Goal: Task Accomplishment & Management: Manage account settings

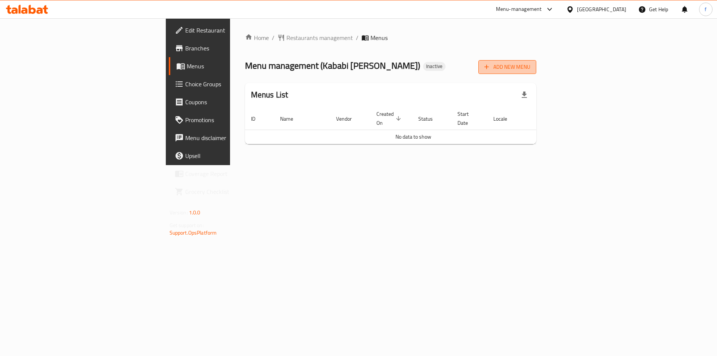
click at [530, 68] on span "Add New Menu" at bounding box center [507, 66] width 46 height 9
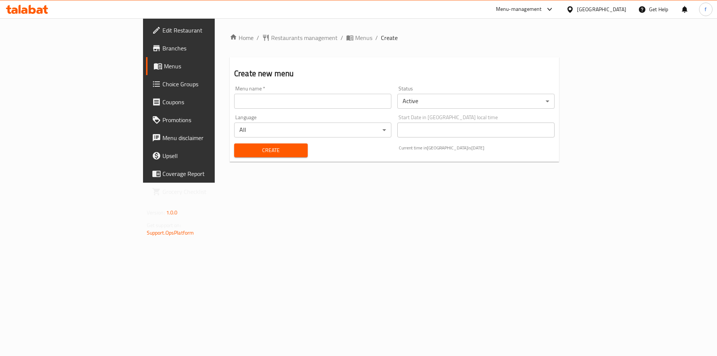
click at [234, 95] on input "text" at bounding box center [312, 101] width 157 height 15
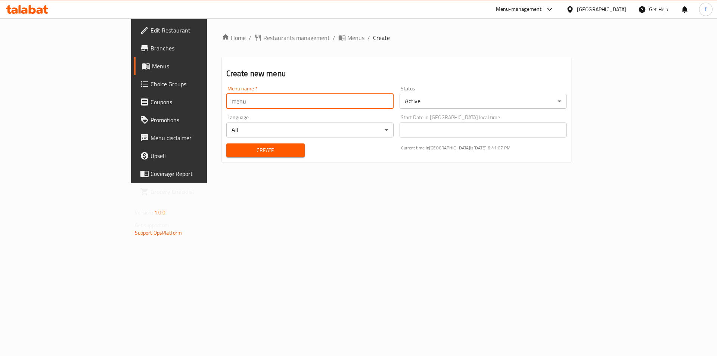
click at [226, 103] on input "menu" at bounding box center [309, 101] width 167 height 15
type input "menu"
click at [232, 152] on span "Create" at bounding box center [265, 150] width 66 height 9
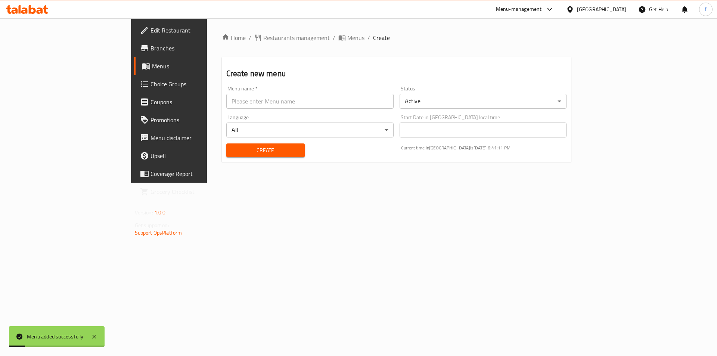
click at [152, 64] on span "Menus" at bounding box center [198, 66] width 93 height 9
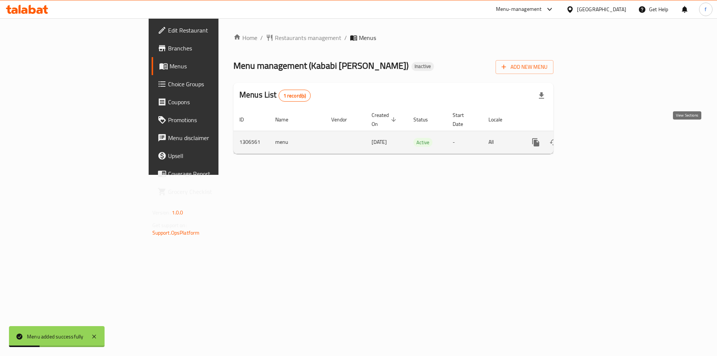
click at [594, 138] on icon "enhanced table" at bounding box center [589, 142] width 9 height 9
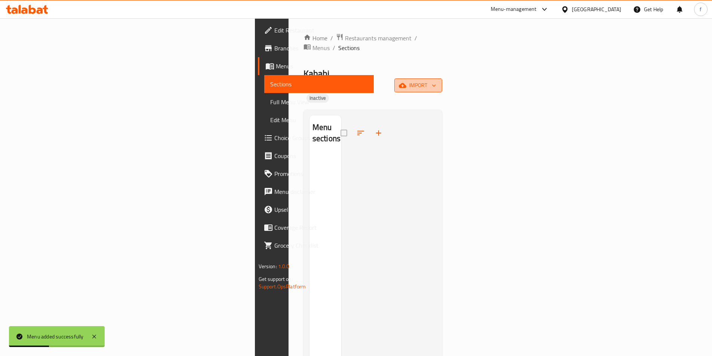
click at [436, 81] on span "import" at bounding box center [418, 85] width 36 height 9
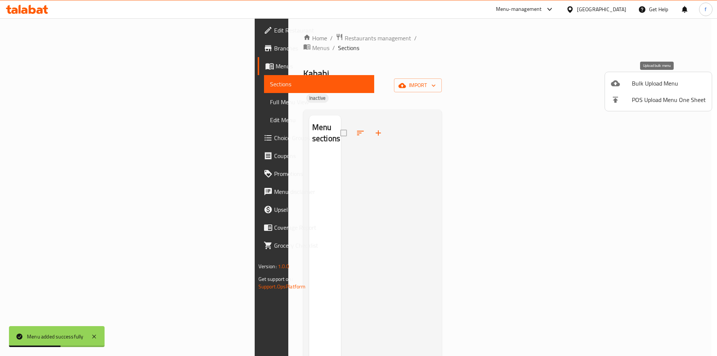
click at [654, 85] on span "Bulk Upload Menu" at bounding box center [669, 83] width 74 height 9
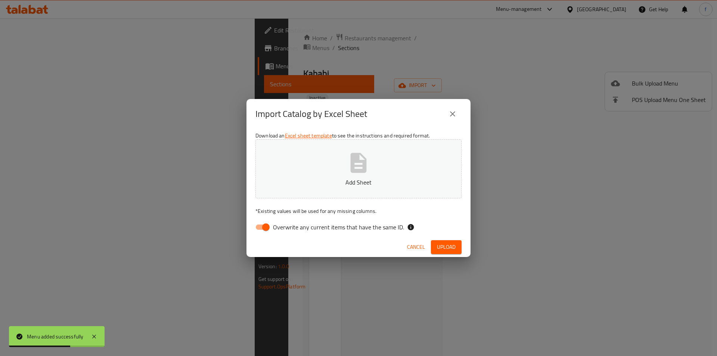
click at [264, 229] on input "Overwrite any current items that have the same ID." at bounding box center [266, 227] width 43 height 14
checkbox input "false"
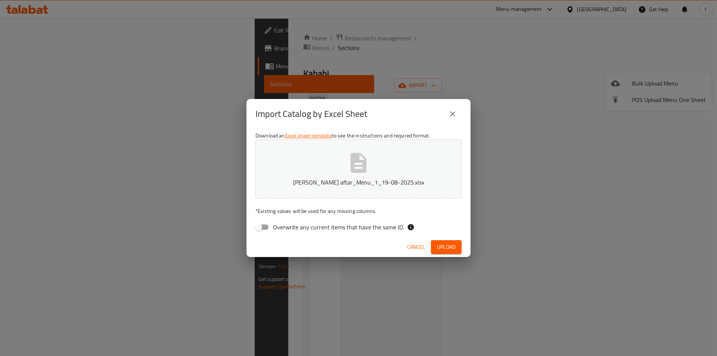
click at [452, 246] on span "Upload" at bounding box center [446, 246] width 19 height 9
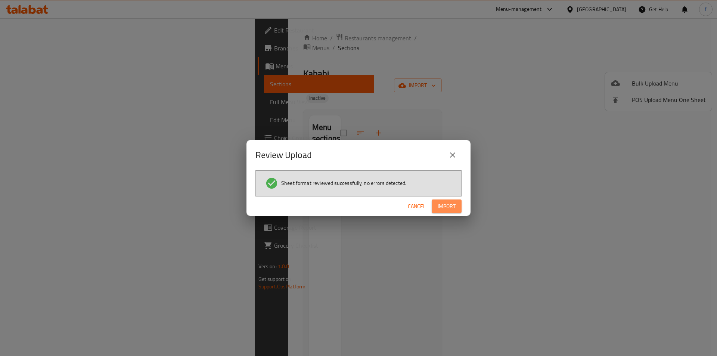
click at [446, 208] on span "Import" at bounding box center [447, 206] width 18 height 9
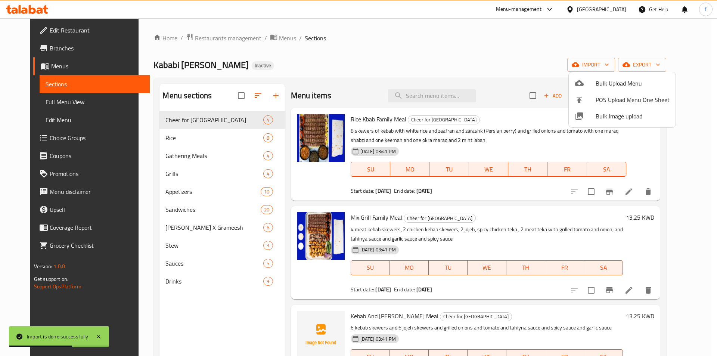
click at [35, 99] on div at bounding box center [358, 178] width 717 height 356
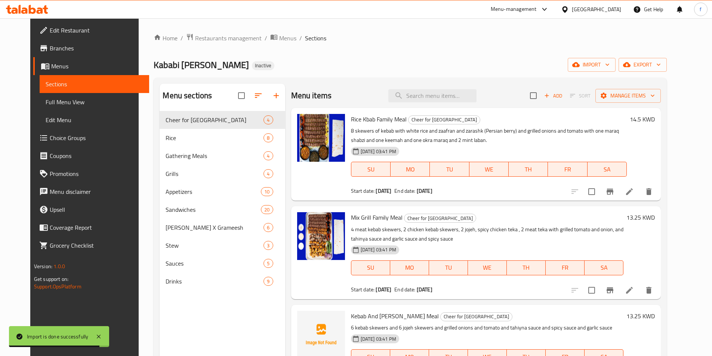
click at [52, 99] on span "Full Menu View" at bounding box center [94, 101] width 97 height 9
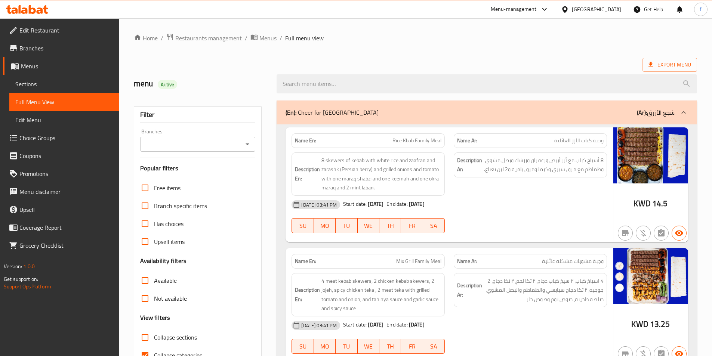
click at [553, 64] on div "Export Menu" at bounding box center [415, 65] width 563 height 14
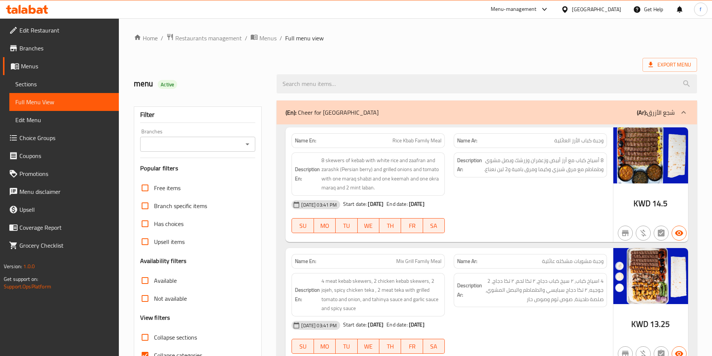
click at [55, 44] on span "Branches" at bounding box center [65, 48] width 93 height 9
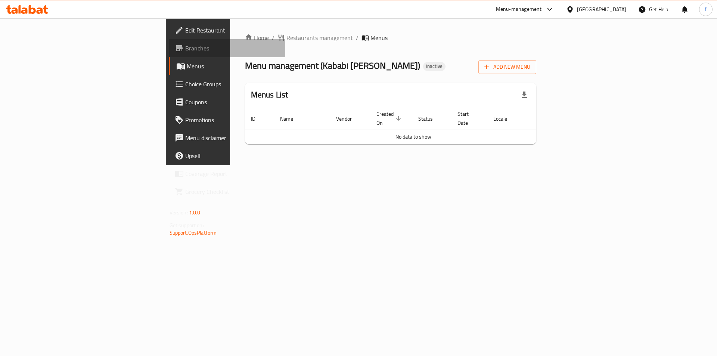
click at [185, 49] on span "Branches" at bounding box center [232, 48] width 94 height 9
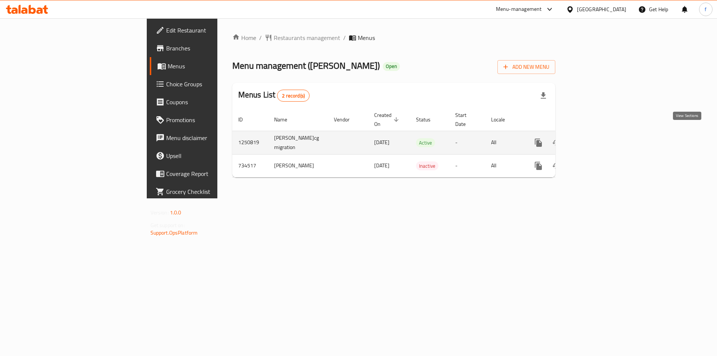
click at [596, 139] on icon "enhanced table" at bounding box center [592, 142] width 7 height 7
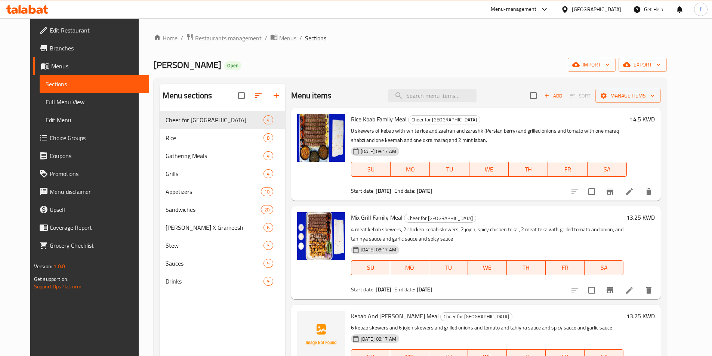
scroll to position [37, 0]
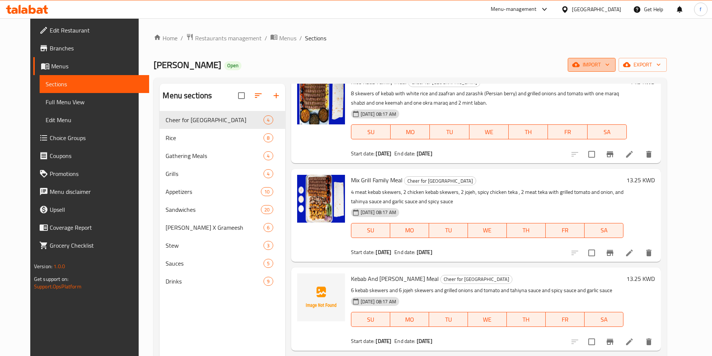
click at [609, 66] on span "import" at bounding box center [591, 64] width 36 height 9
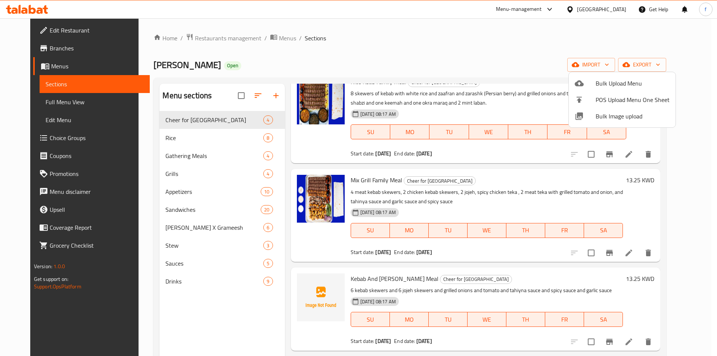
click at [660, 62] on div at bounding box center [358, 178] width 717 height 356
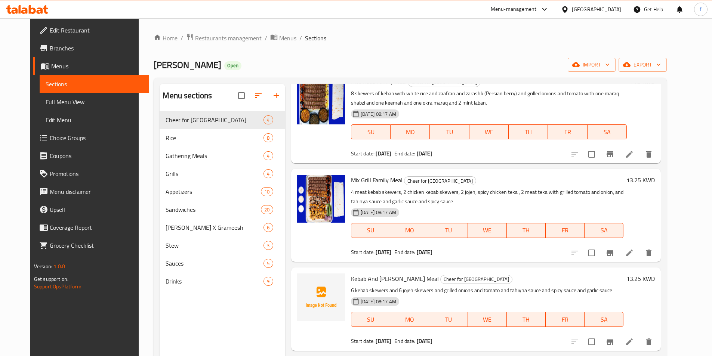
click at [630, 62] on icon "button" at bounding box center [626, 64] width 7 height 7
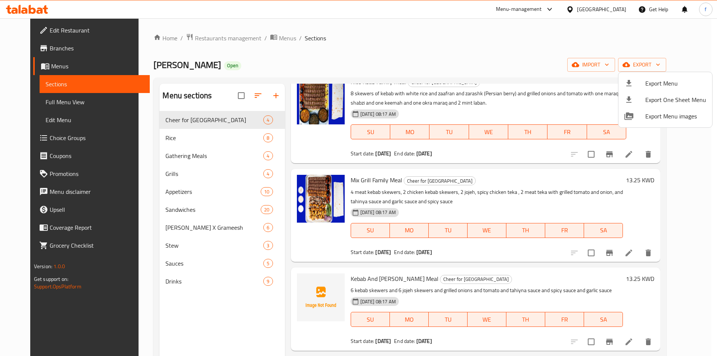
click at [664, 83] on span "Export Menu" at bounding box center [675, 83] width 61 height 9
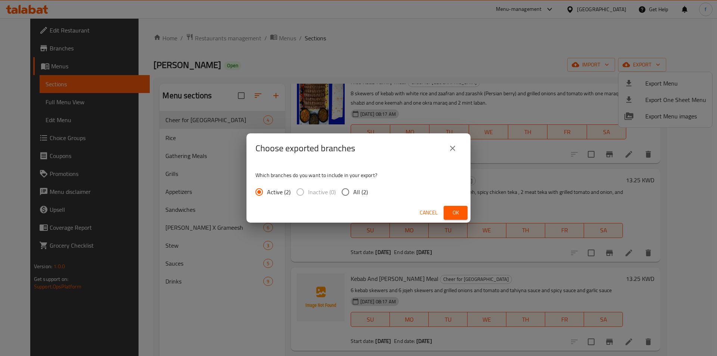
click at [346, 196] on input "All (2)" at bounding box center [346, 192] width 16 height 16
radio input "true"
click at [232, 285] on div "Choose exported branches Which branches do you want to include in your export? …" at bounding box center [358, 178] width 717 height 356
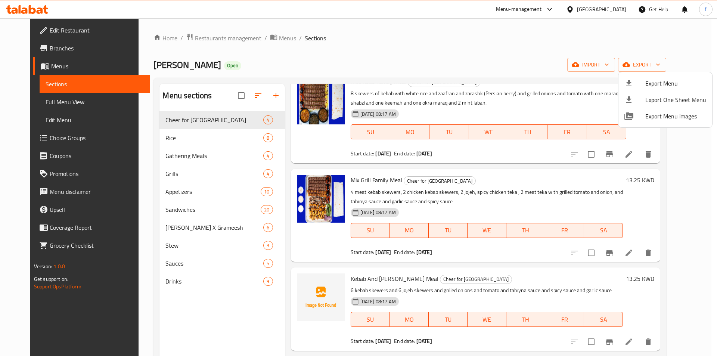
click at [234, 210] on div at bounding box center [358, 178] width 717 height 356
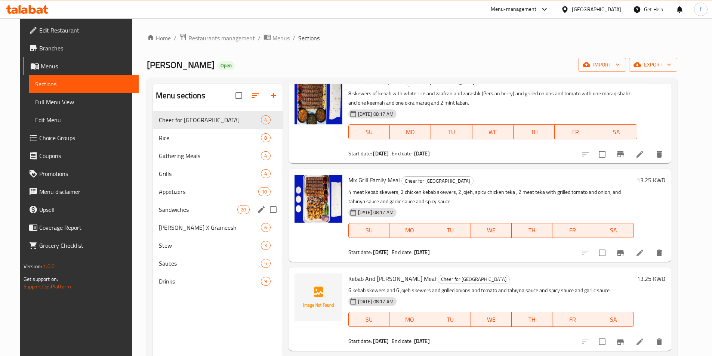
click at [227, 209] on span "Sandwiches" at bounding box center [198, 209] width 79 height 9
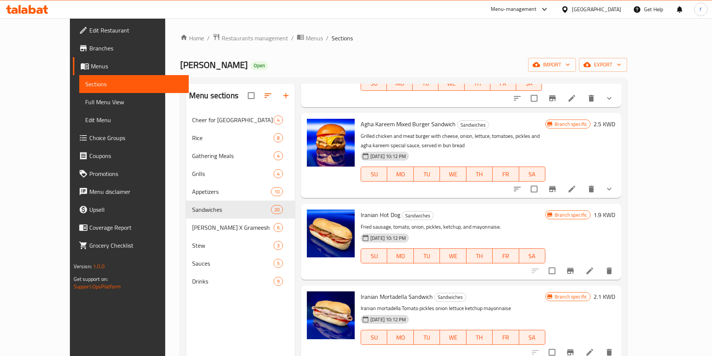
scroll to position [1083, 0]
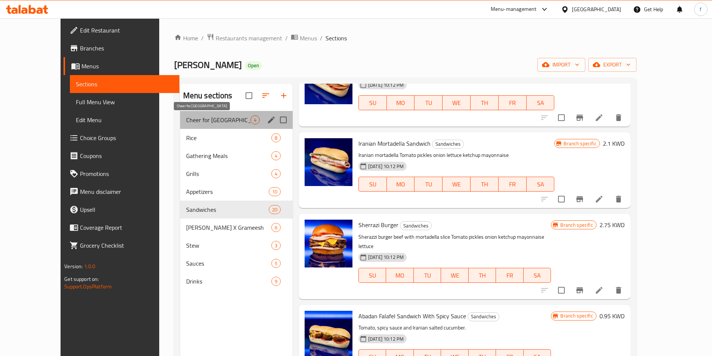
click at [186, 123] on span "Cheer for Kuwait" at bounding box center [218, 119] width 64 height 9
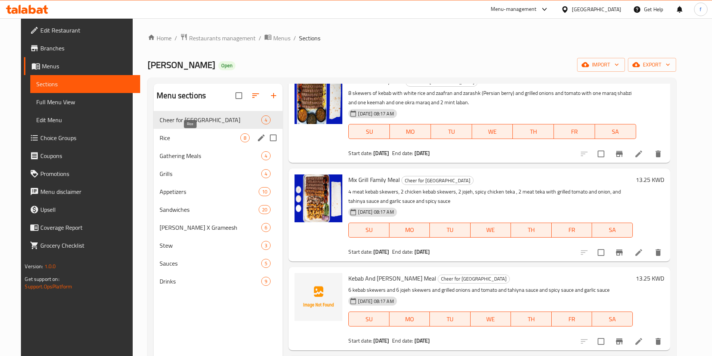
click at [159, 134] on span "Rice" at bounding box center [199, 137] width 81 height 9
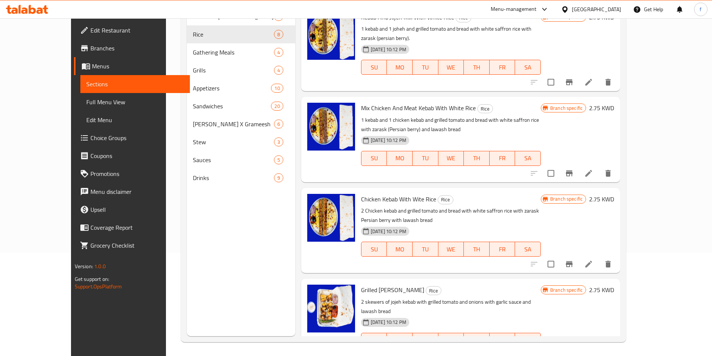
scroll to position [105, 0]
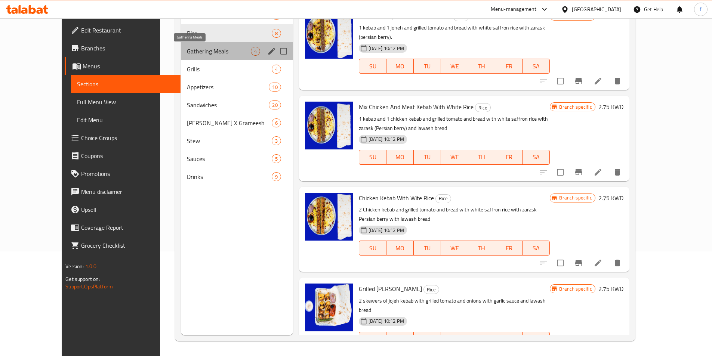
click at [187, 54] on span "Gathering Meals" at bounding box center [219, 51] width 64 height 9
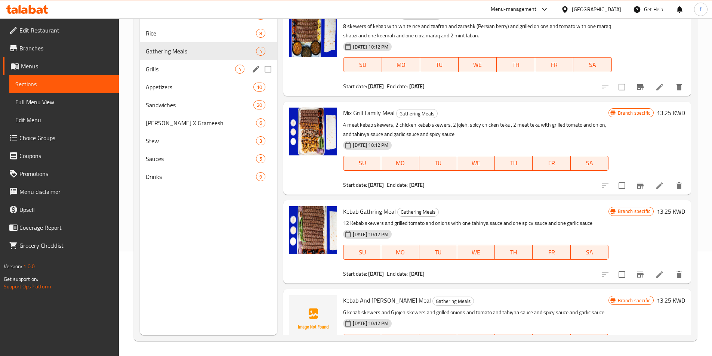
click at [156, 68] on span "Grills" at bounding box center [191, 69] width 90 height 9
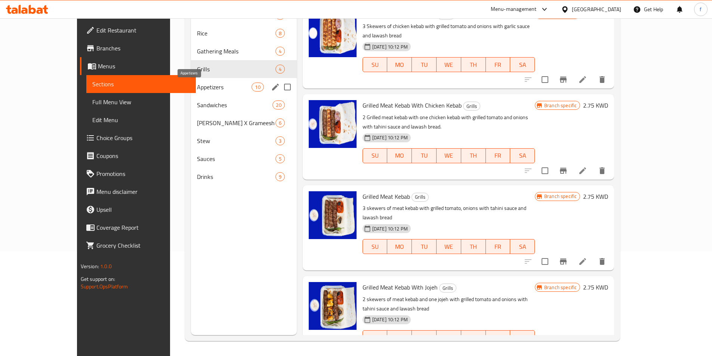
click at [197, 86] on span "Appetizers" at bounding box center [224, 87] width 55 height 9
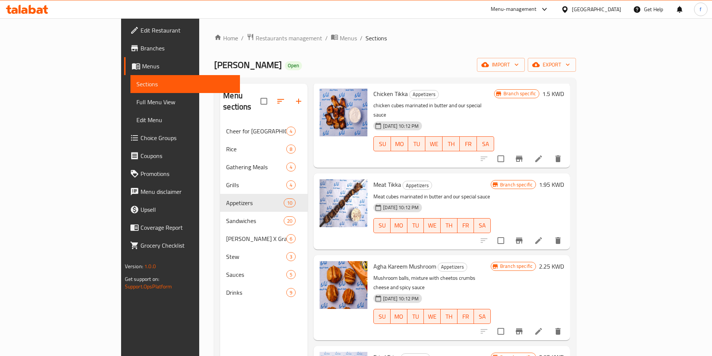
scroll to position [224, 0]
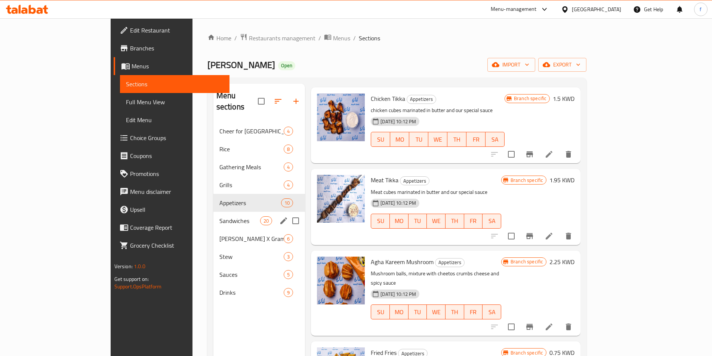
click at [219, 216] on span "Sandwiches" at bounding box center [239, 220] width 41 height 9
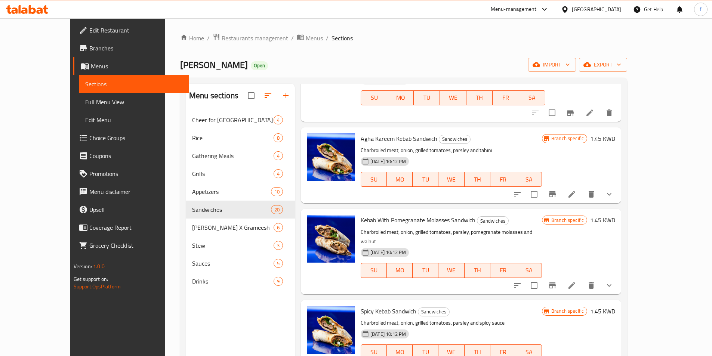
scroll to position [149, 0]
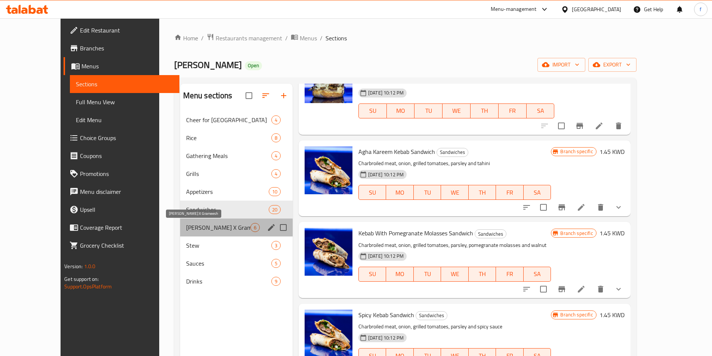
click at [214, 226] on span "Agha Kareem X Grameesh" at bounding box center [218, 227] width 64 height 9
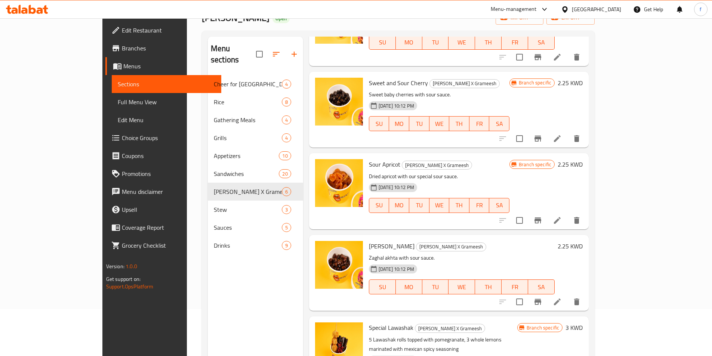
scroll to position [105, 0]
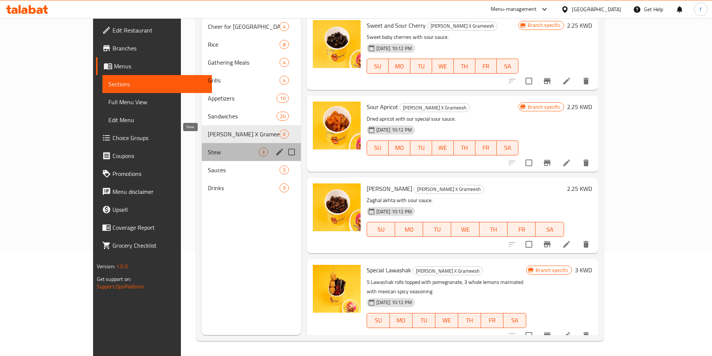
click at [208, 148] on span "Stew" at bounding box center [233, 152] width 51 height 9
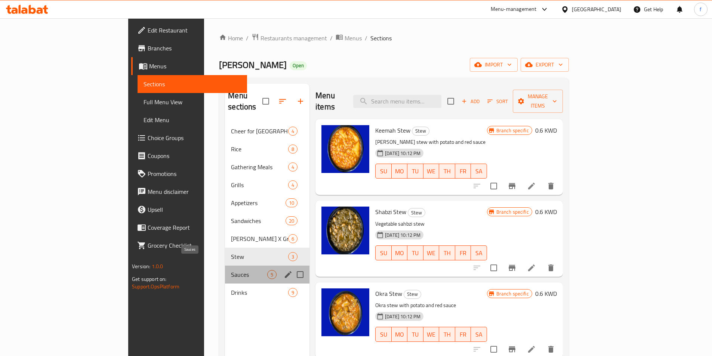
click at [231, 270] on span "Sauces" at bounding box center [249, 274] width 36 height 9
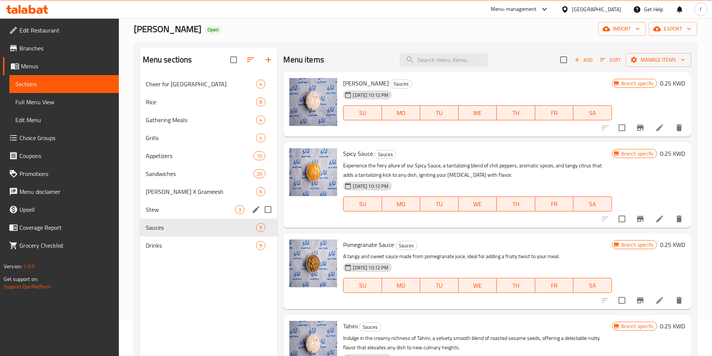
scroll to position [105, 0]
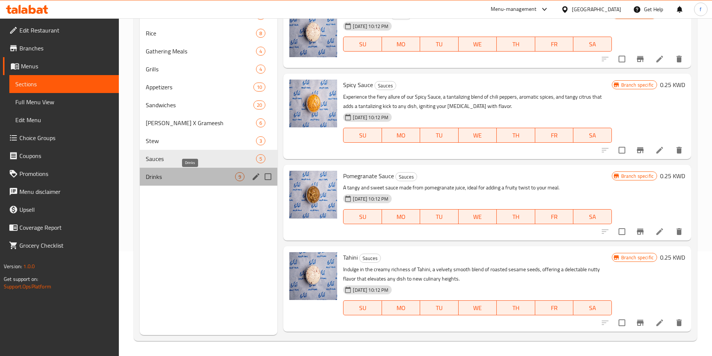
click at [177, 174] on span "Drinks" at bounding box center [191, 176] width 90 height 9
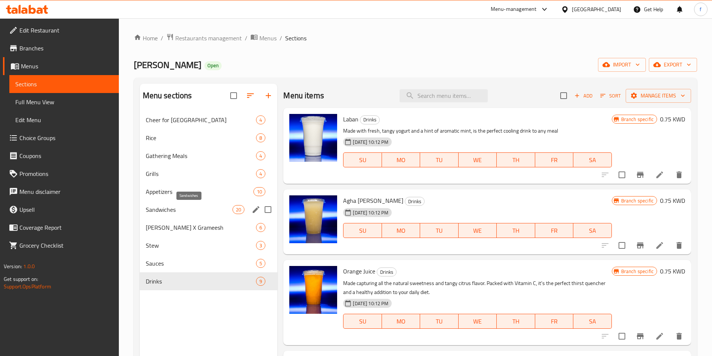
click at [177, 206] on span "Sandwiches" at bounding box center [189, 209] width 87 height 9
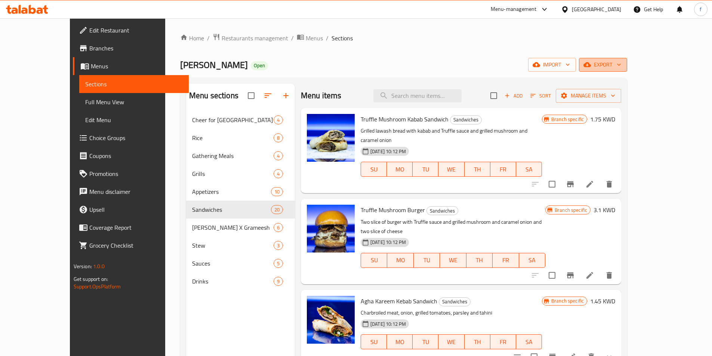
click at [627, 67] on button "export" at bounding box center [603, 65] width 48 height 14
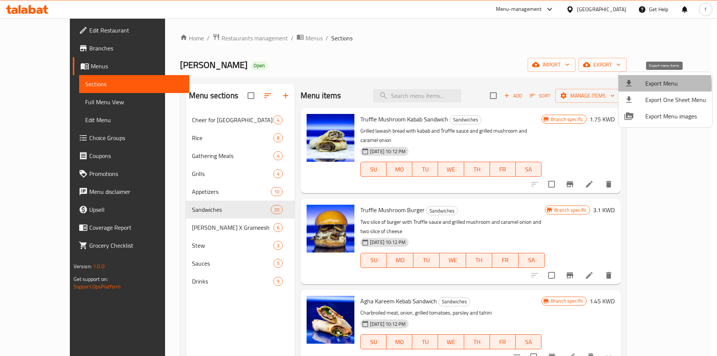
click at [644, 85] on div at bounding box center [634, 83] width 21 height 9
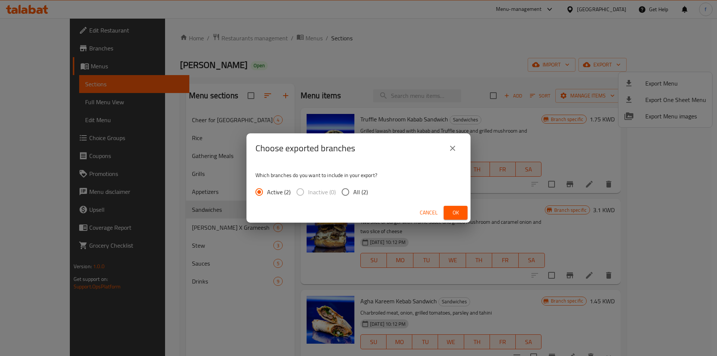
drag, startPoint x: 340, startPoint y: 190, endPoint x: 371, endPoint y: 188, distance: 30.7
click at [341, 190] on input "All (2)" at bounding box center [346, 192] width 16 height 16
radio input "true"
click at [450, 209] on span "Ok" at bounding box center [456, 212] width 12 height 9
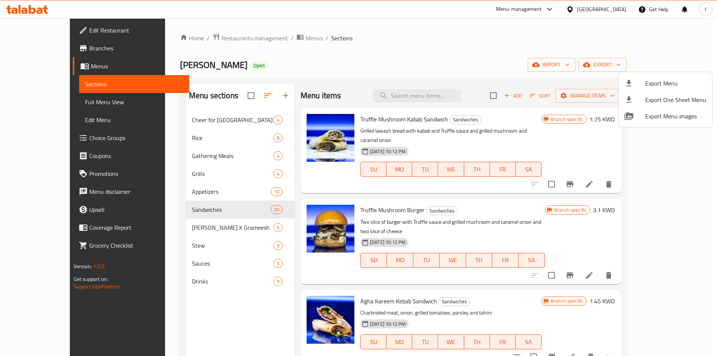
click at [410, 34] on div at bounding box center [358, 178] width 717 height 356
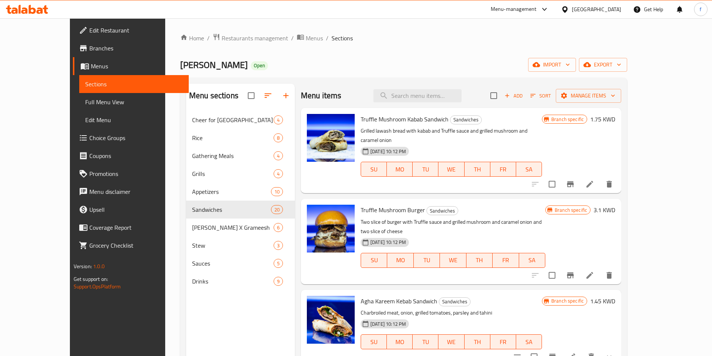
click at [85, 100] on span "Full Menu View" at bounding box center [133, 101] width 97 height 9
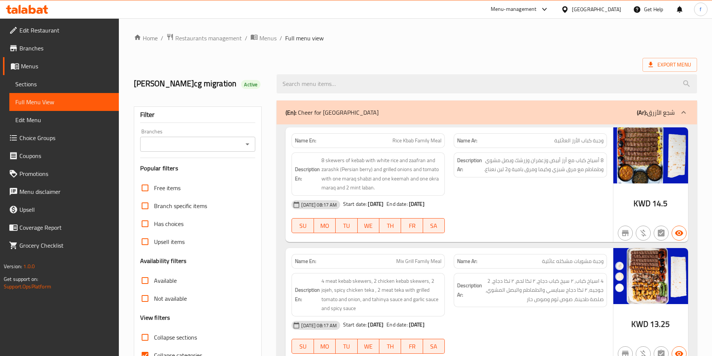
click at [301, 60] on div "Export Menu" at bounding box center [415, 65] width 563 height 14
click at [303, 140] on strong "Name En:" at bounding box center [305, 141] width 21 height 8
copy strong "Name En:"
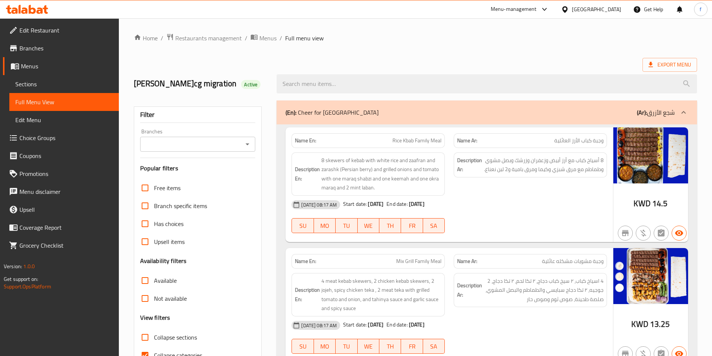
click at [68, 30] on span "Edit Restaurant" at bounding box center [65, 30] width 93 height 9
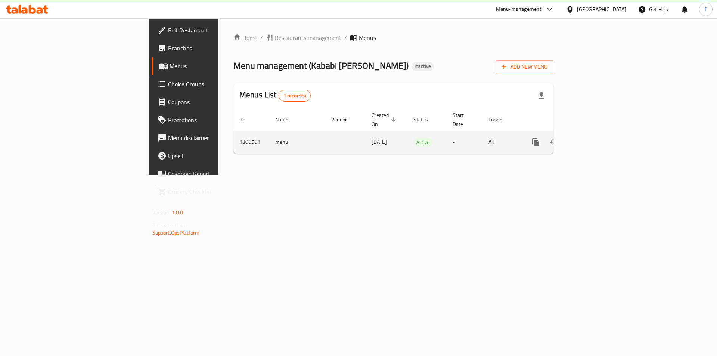
click at [269, 132] on td "menu" at bounding box center [297, 142] width 56 height 23
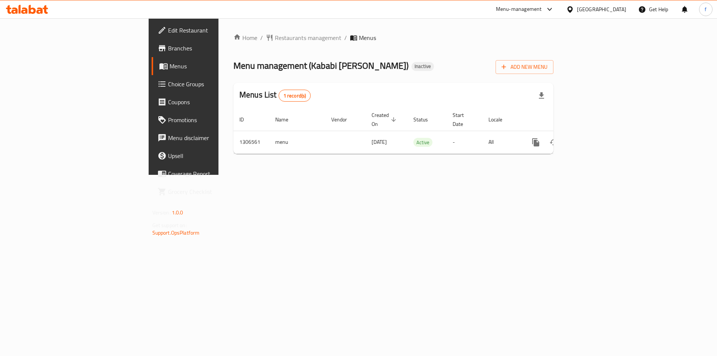
click at [253, 151] on div "Home / Restaurants management / Menus Menu management ( Kababi [PERSON_NAME] ) …" at bounding box center [393, 96] width 320 height 127
click at [421, 174] on div "Home / Restaurants management / Menus Menu management ( Kababi [PERSON_NAME] ) …" at bounding box center [393, 96] width 350 height 156
click at [168, 51] on span "Branches" at bounding box center [215, 48] width 94 height 9
